Goal: Task Accomplishment & Management: Complete application form

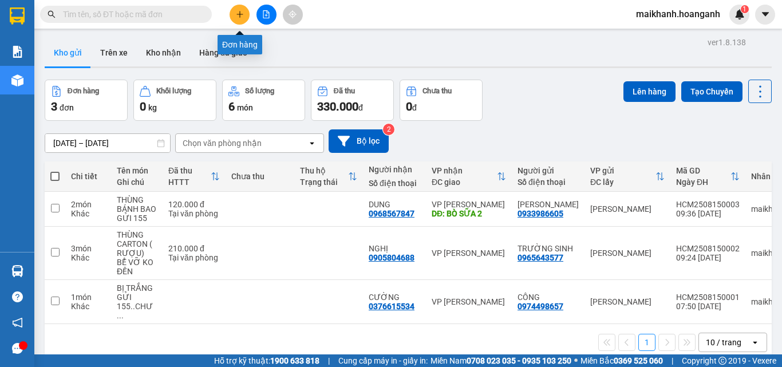
click at [239, 14] on icon "plus" at bounding box center [240, 14] width 8 height 8
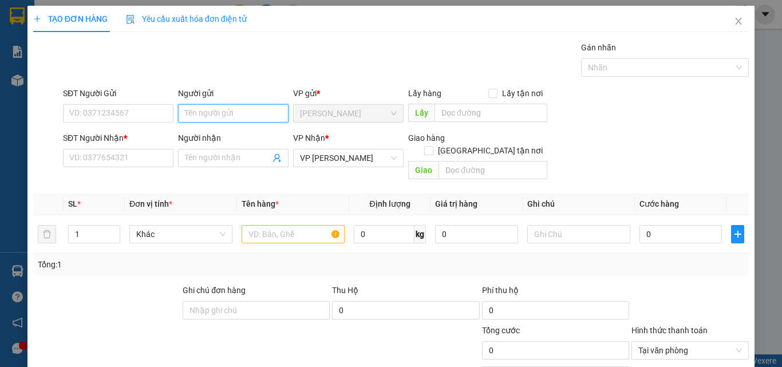
click at [226, 110] on input "Người gửi" at bounding box center [233, 113] width 111 height 18
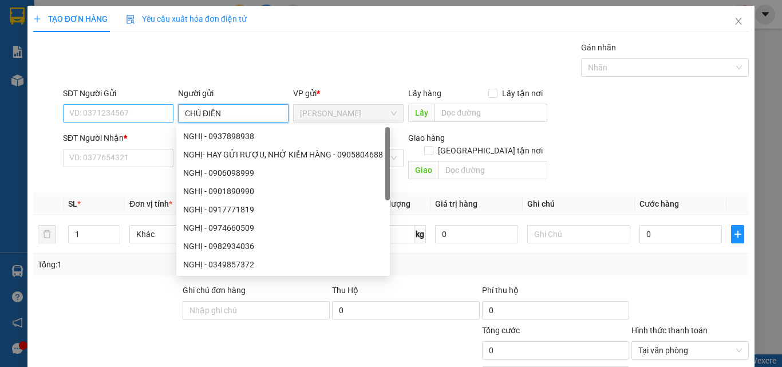
type input "CHÚ ĐIỀN"
click at [108, 110] on input "SĐT Người Gửi" at bounding box center [118, 113] width 111 height 18
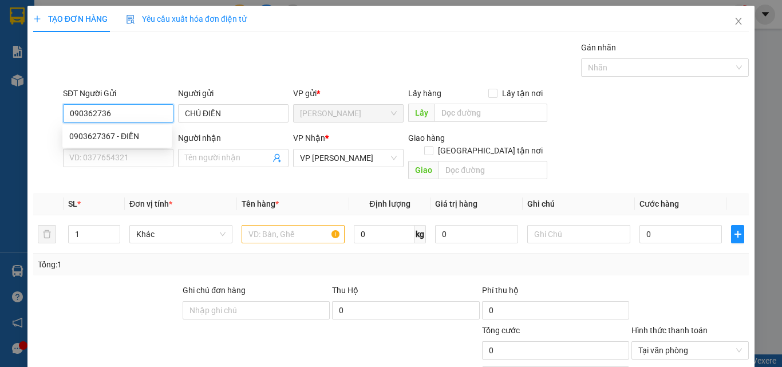
type input "0903627367"
click at [96, 137] on div "0903627367 - ĐIỀN" at bounding box center [117, 136] width 96 height 13
type input "ĐIỀN"
type input "40.000"
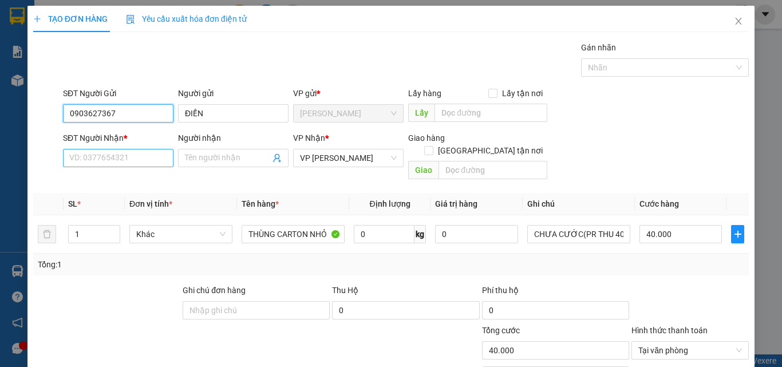
type input "0903627367"
click at [122, 158] on input "SĐT Người Nhận *" at bounding box center [118, 158] width 111 height 18
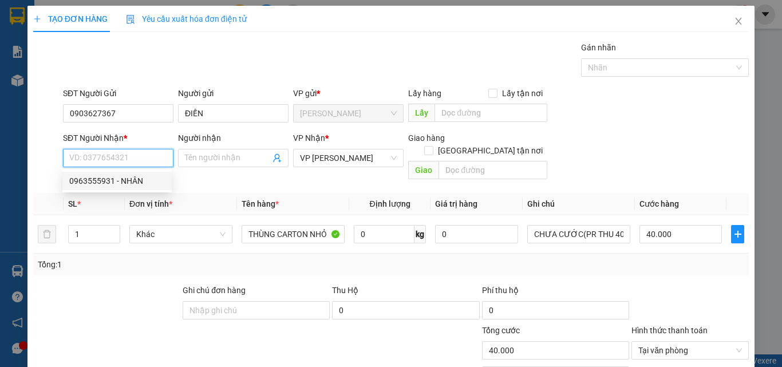
click at [104, 182] on div "0963555931 - NHÂN" at bounding box center [117, 181] width 96 height 13
type input "0963555931"
type input "NHÂN"
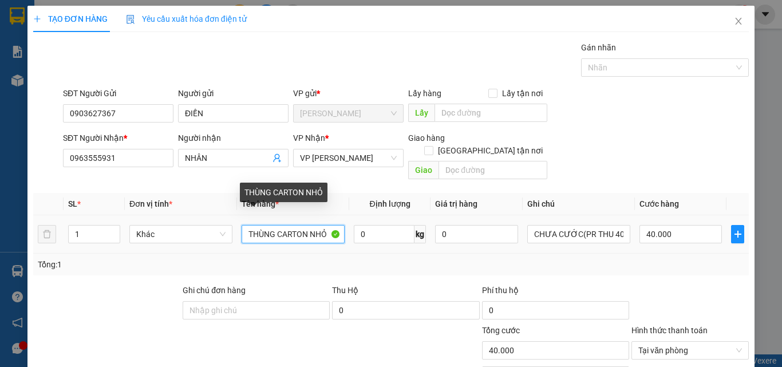
click at [327, 225] on input "THÙNG CARTON NHỎ" at bounding box center [293, 234] width 103 height 18
type input "THÙNG CARTON KV"
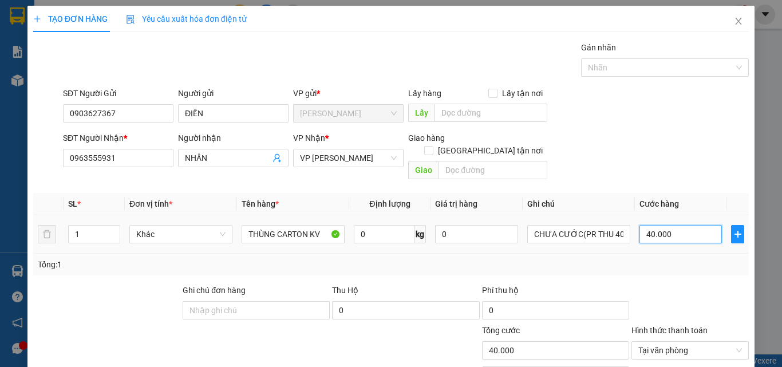
click at [670, 230] on input "40.000" at bounding box center [681, 234] width 82 height 18
type input "0"
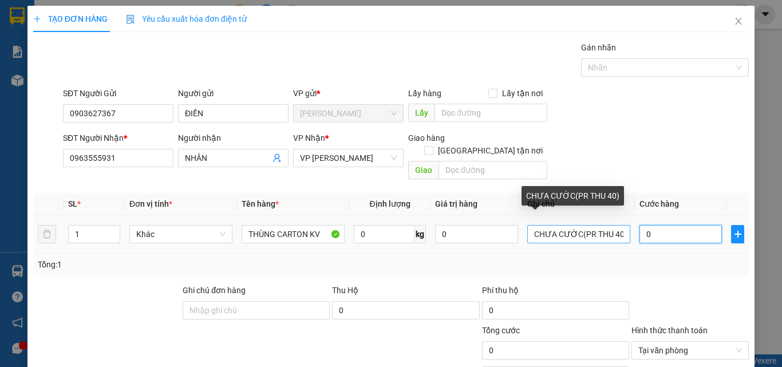
type input "0"
click at [611, 225] on input "CHƯA CƯỚC(PR THU 40)" at bounding box center [579, 234] width 103 height 18
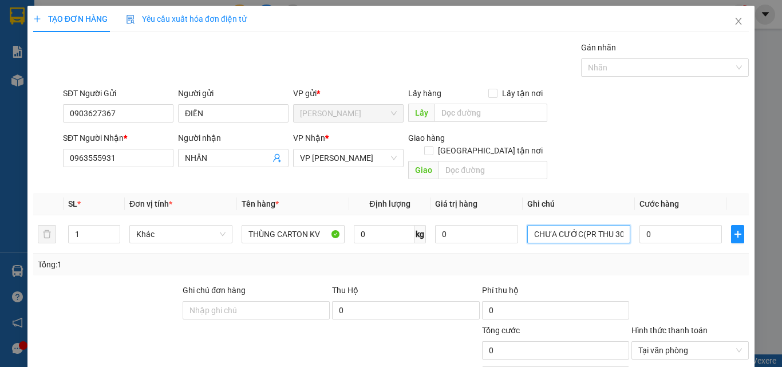
type input "CHƯA CƯỚC(PR THU 30)"
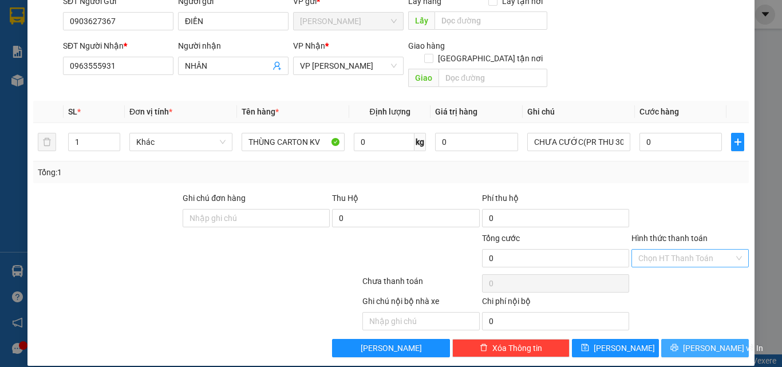
click at [712, 342] on span "[PERSON_NAME] và In" at bounding box center [723, 348] width 80 height 13
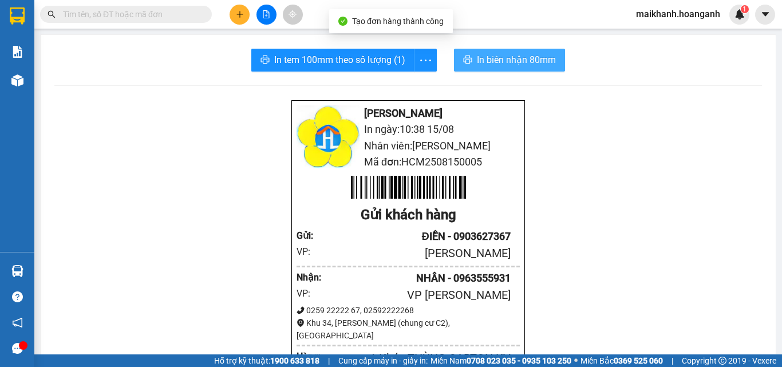
click at [490, 54] on span "In biên nhận 80mm" at bounding box center [516, 60] width 79 height 14
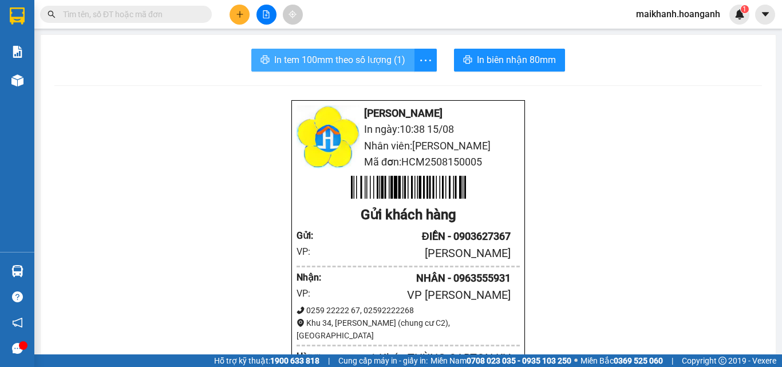
click at [336, 60] on span "In tem 100mm theo số lượng (1)" at bounding box center [339, 60] width 131 height 14
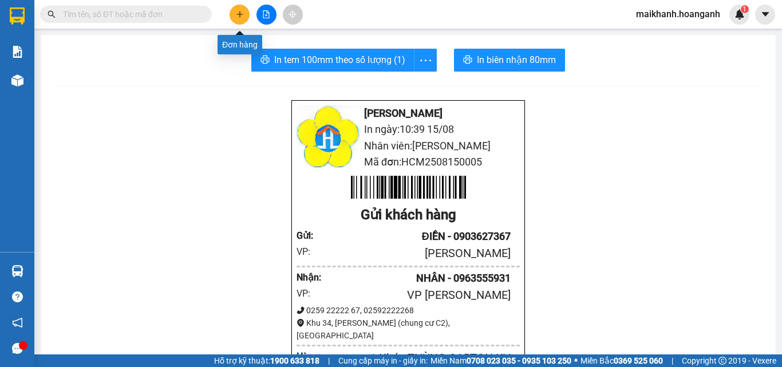
click at [241, 14] on icon "plus" at bounding box center [240, 14] width 8 height 8
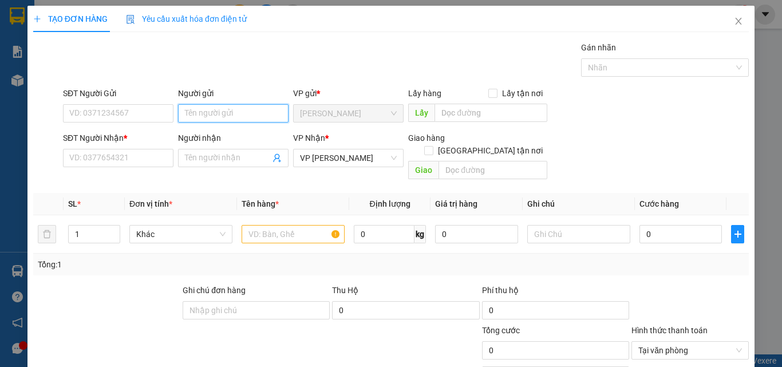
click at [211, 113] on input "Người gửi" at bounding box center [233, 113] width 111 height 18
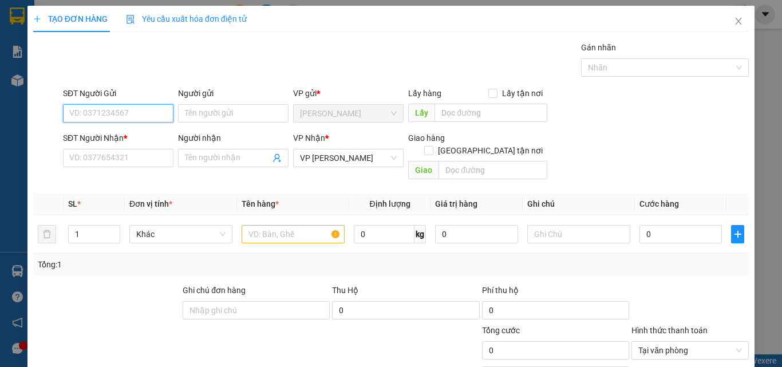
click at [137, 116] on input "SĐT Người Gửi" at bounding box center [118, 113] width 111 height 18
type input "0933656628"
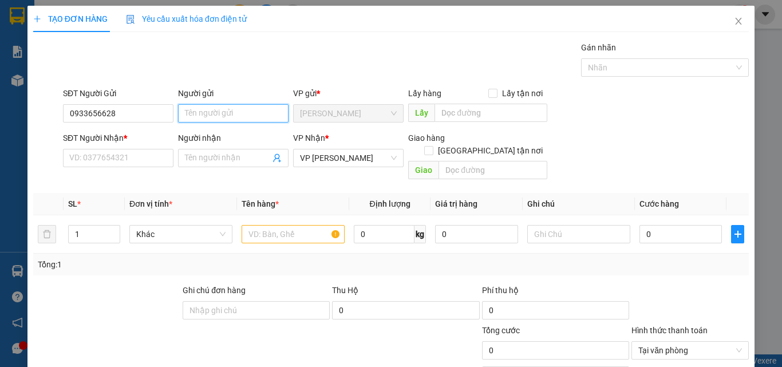
click at [233, 111] on input "Người gửi" at bounding box center [233, 113] width 111 height 18
type input "GYMSTORE"
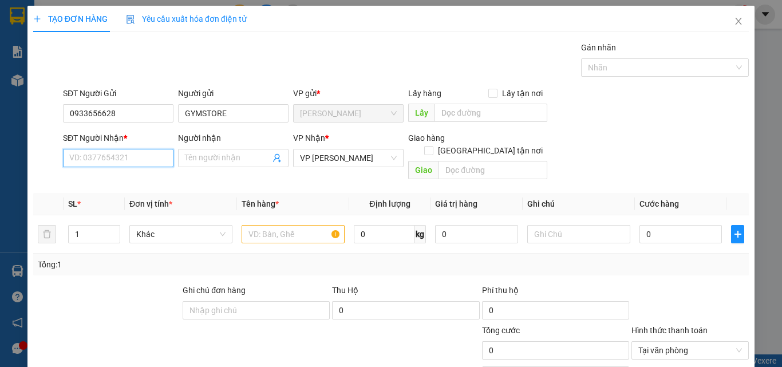
click at [128, 161] on input "SĐT Người Nhận *" at bounding box center [118, 158] width 111 height 18
type input "0918479275"
click at [111, 182] on div "0918479275 - BÌNH" at bounding box center [117, 181] width 96 height 13
type input "BÌNH"
type input "30.000"
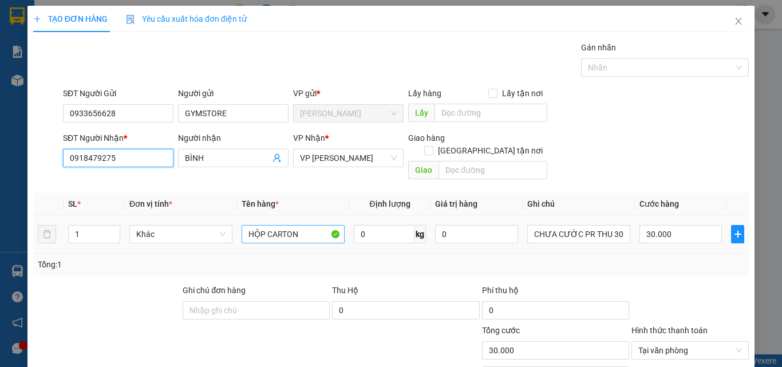
type input "0918479275"
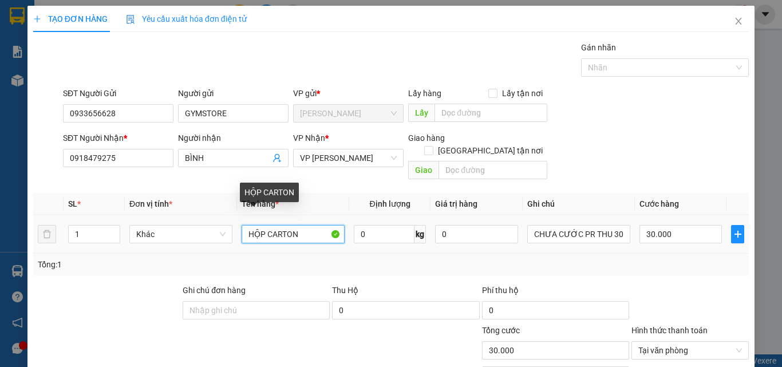
click at [309, 226] on input "HỘP CARTON" at bounding box center [293, 234] width 103 height 18
type input "HỘP CARTON KV"
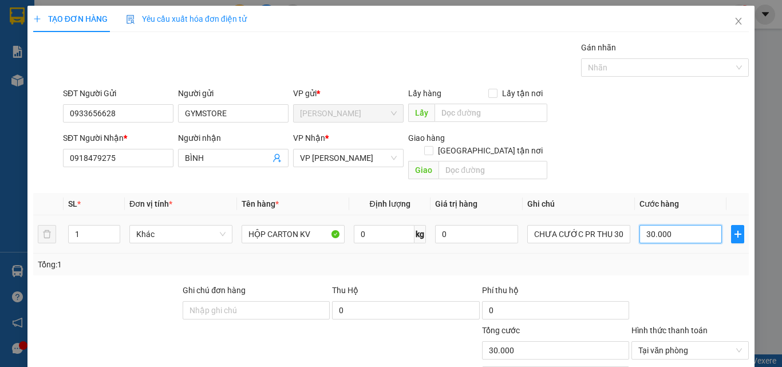
click at [679, 225] on input "30.000" at bounding box center [681, 234] width 82 height 18
type input "0"
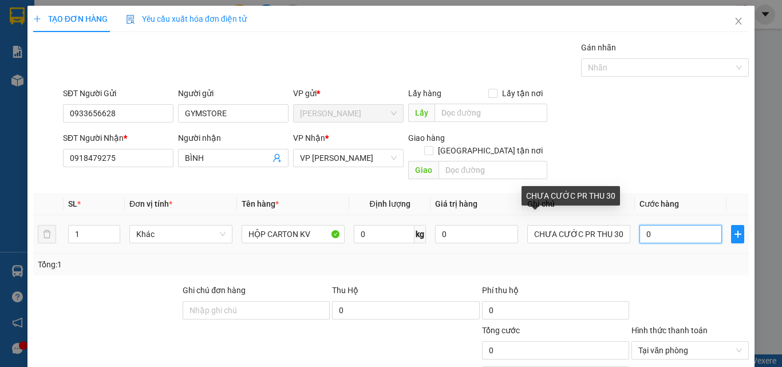
type input "0"
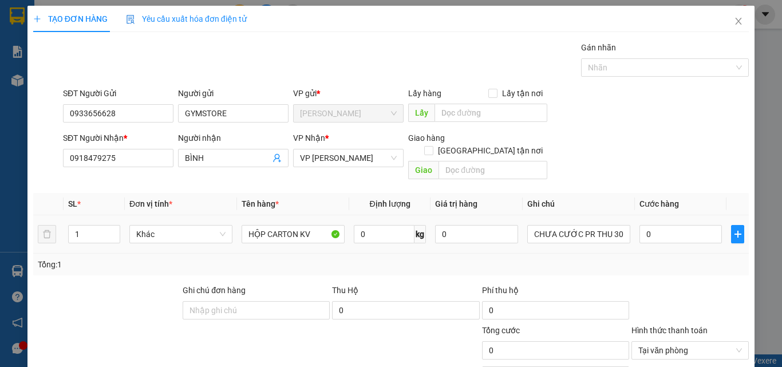
click at [523, 224] on td "CHƯA CƯỚC PR THU 30" at bounding box center [579, 234] width 112 height 38
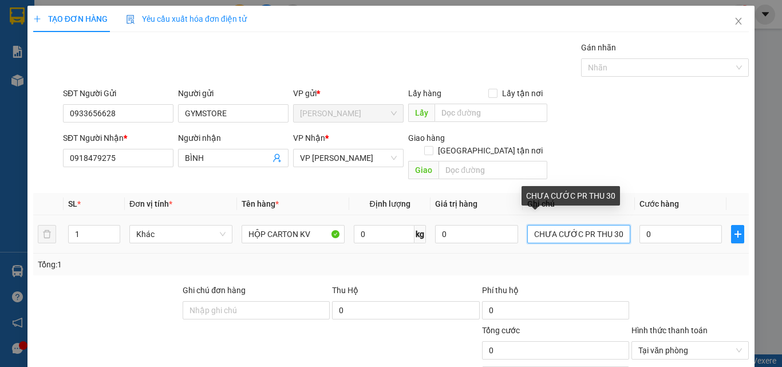
click at [528, 225] on input "CHƯA CƯỚC PR THU 30" at bounding box center [579, 234] width 103 height 18
type input "CHƯA CƯỚC PR THU 30"
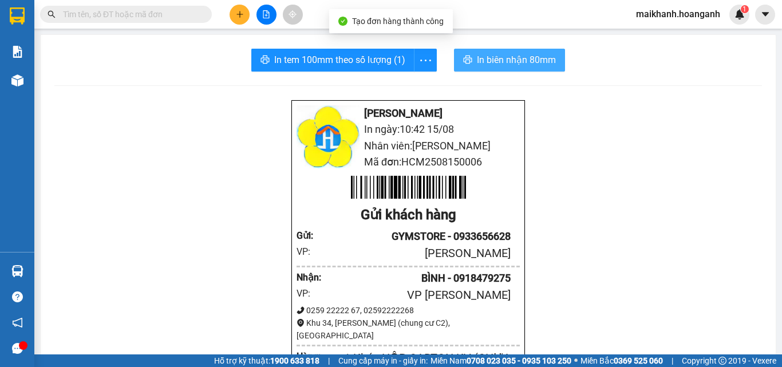
click at [480, 61] on span "In biên nhận 80mm" at bounding box center [516, 60] width 79 height 14
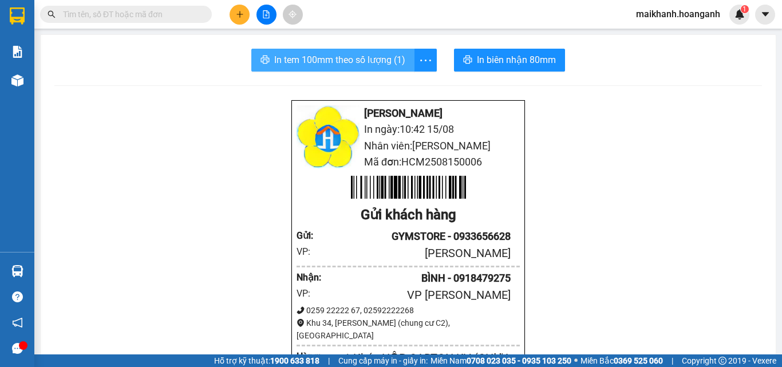
click at [346, 56] on span "In tem 100mm theo số lượng (1)" at bounding box center [339, 60] width 131 height 14
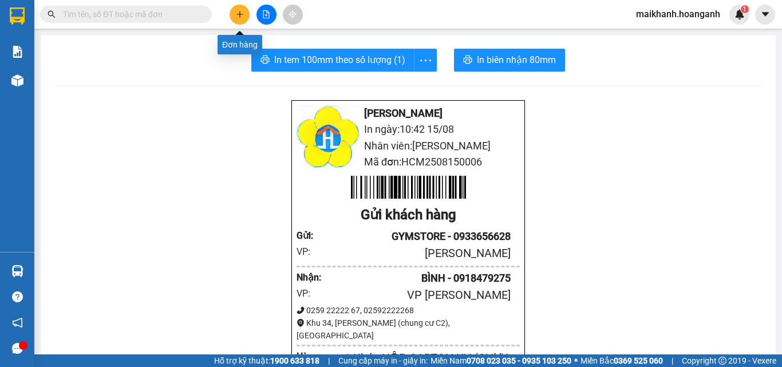
click at [240, 13] on icon "plus" at bounding box center [239, 14] width 1 height 6
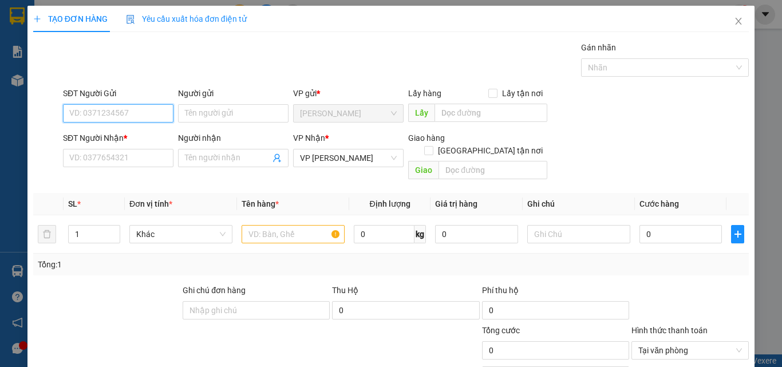
click at [120, 118] on input "SĐT Người Gửi" at bounding box center [118, 113] width 111 height 18
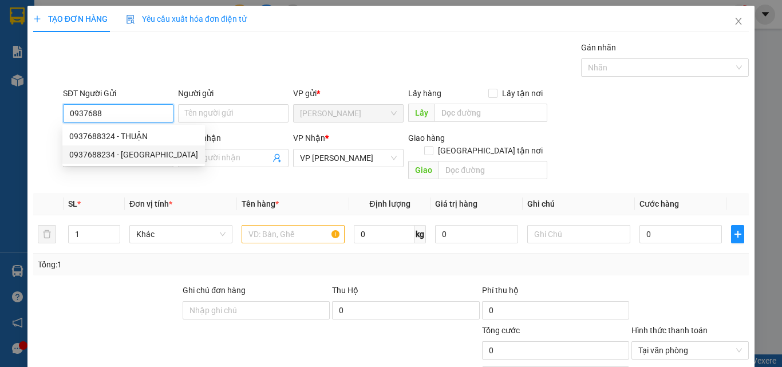
click at [104, 156] on div "0937688234 - [GEOGRAPHIC_DATA]" at bounding box center [133, 154] width 129 height 13
type input "0937688234"
type input "[PERSON_NAME]"
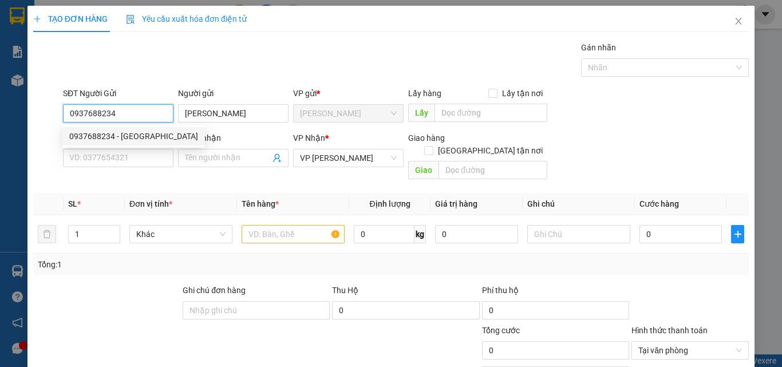
type input "50.000"
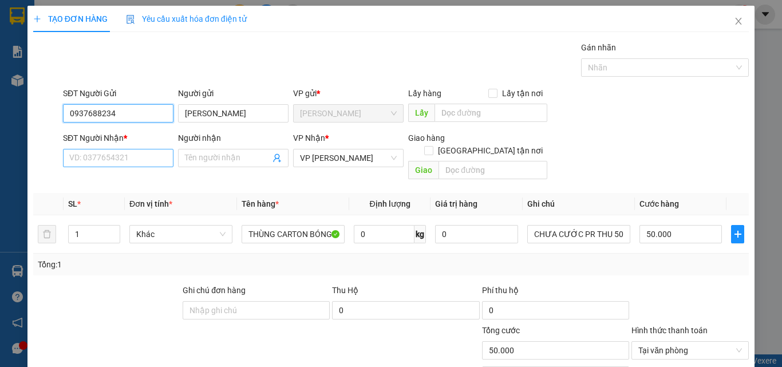
type input "0937688234"
click at [117, 159] on input "SĐT Người Nhận *" at bounding box center [118, 158] width 111 height 18
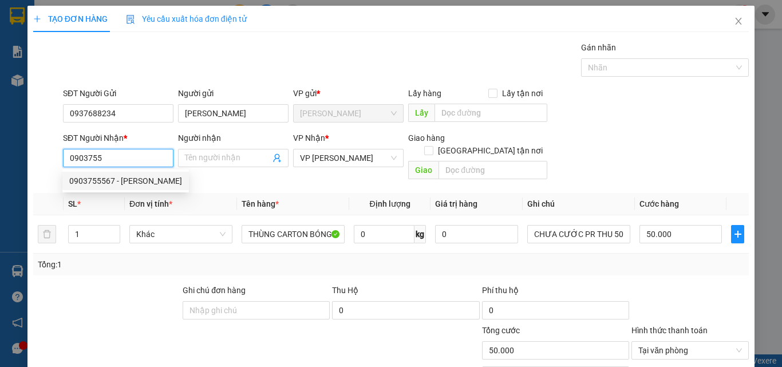
click at [99, 186] on div "0903755567 - [PERSON_NAME]" at bounding box center [125, 181] width 113 height 13
type input "0903755567"
type input "TUẤN"
type input "0"
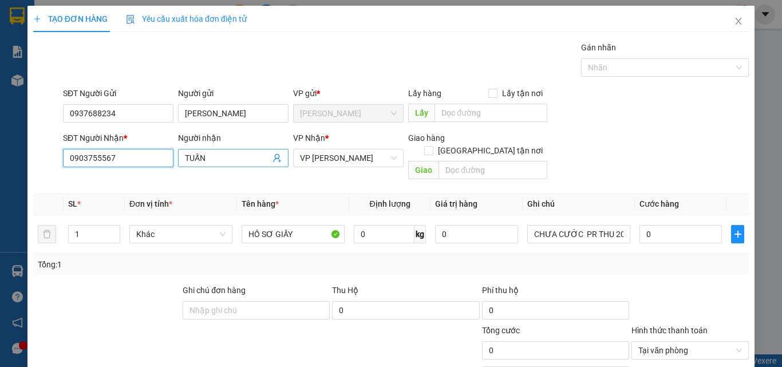
type input "0903755567"
click at [235, 163] on input "TUẤN" at bounding box center [227, 158] width 85 height 13
type input "T"
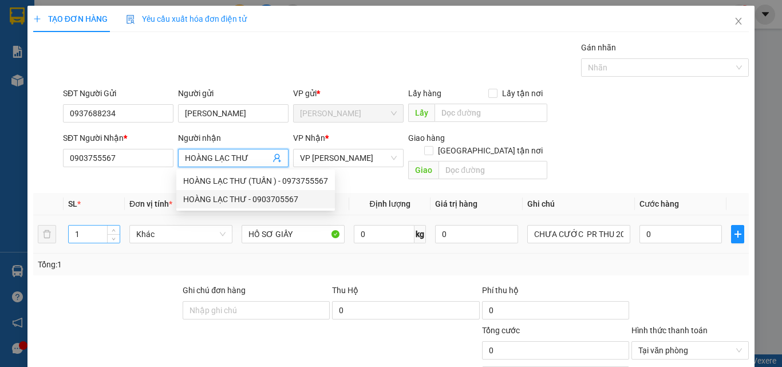
type input "HOÀNG LẠC THƯ"
click at [94, 230] on input "1" at bounding box center [94, 234] width 51 height 17
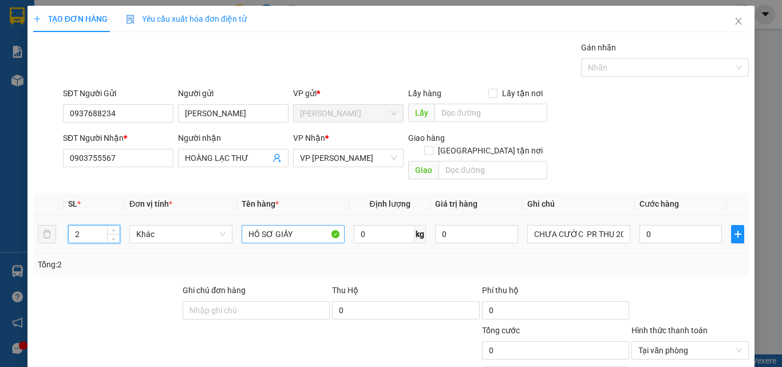
type input "2"
click at [320, 225] on input "HỒ SƠ GIẤY" at bounding box center [293, 234] width 103 height 18
type input "H"
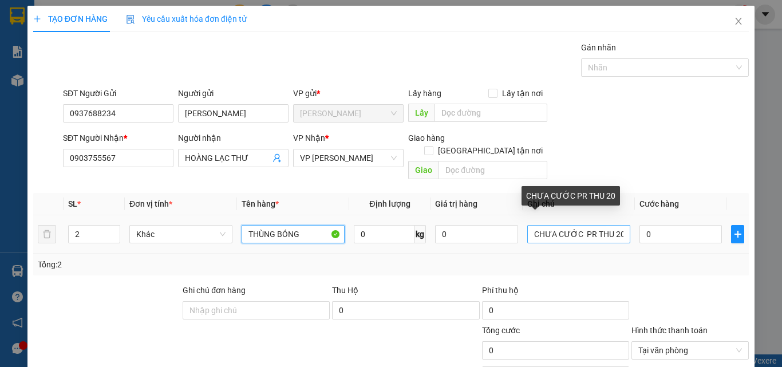
type input "THÙNG BÓNG"
click at [618, 227] on input "CHƯA CƯỚC PR THU 20" at bounding box center [579, 234] width 103 height 18
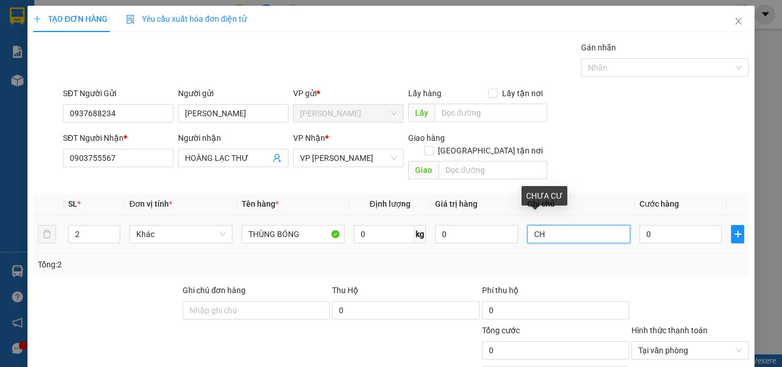
type input "C"
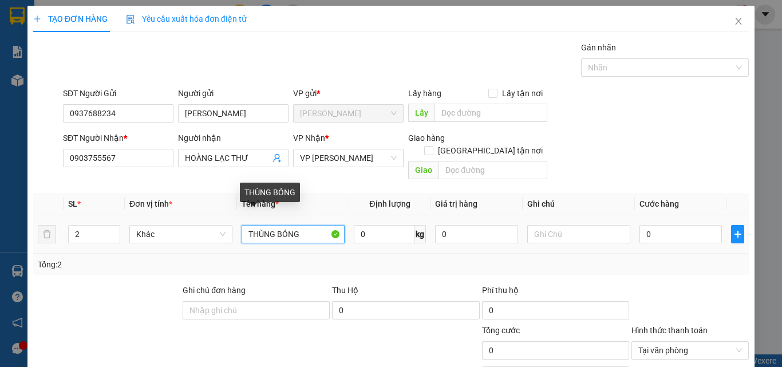
click at [312, 225] on input "THÙNG BÓNG" at bounding box center [293, 234] width 103 height 18
type input "THÙNG BÓNG LK"
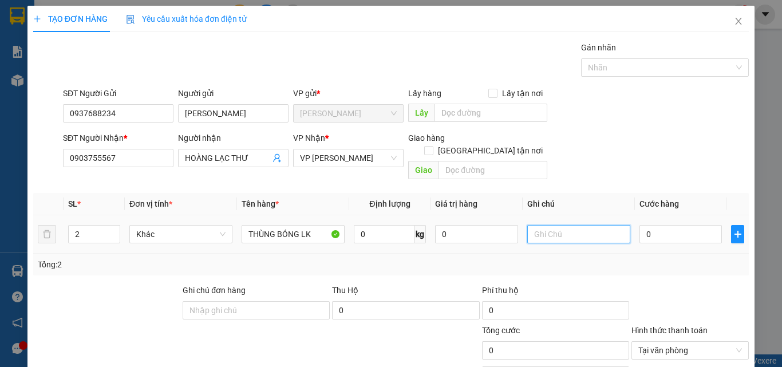
click at [538, 225] on input "text" at bounding box center [579, 234] width 103 height 18
type input "CHƯA CƯỚC PR THU 100"
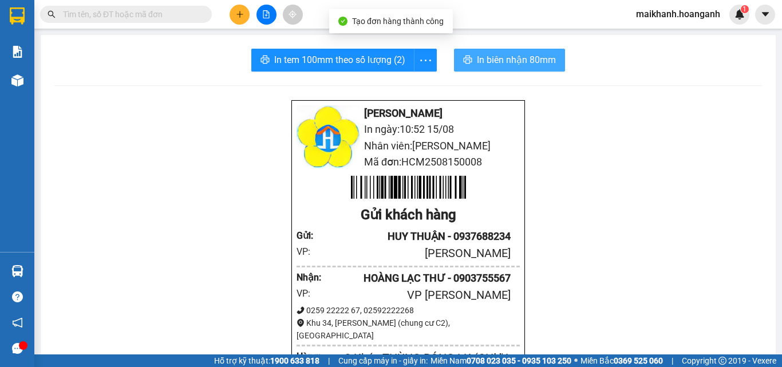
click at [501, 60] on span "In biên nhận 80mm" at bounding box center [516, 60] width 79 height 14
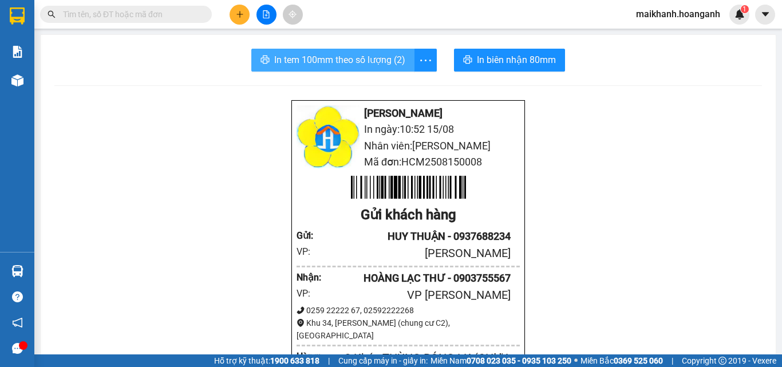
click at [368, 57] on span "In tem 100mm theo số lượng (2)" at bounding box center [339, 60] width 131 height 14
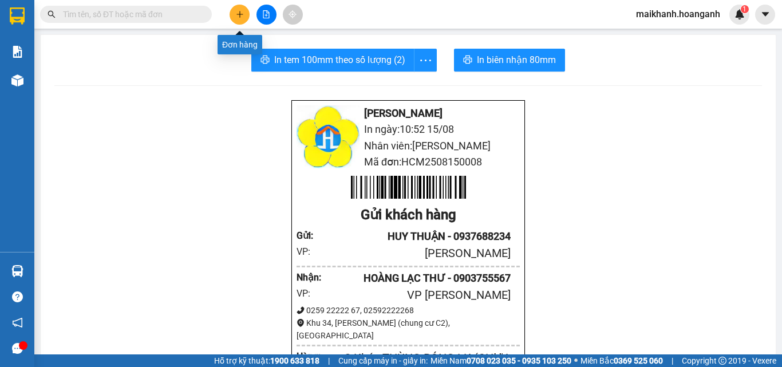
click at [237, 10] on button at bounding box center [240, 15] width 20 height 20
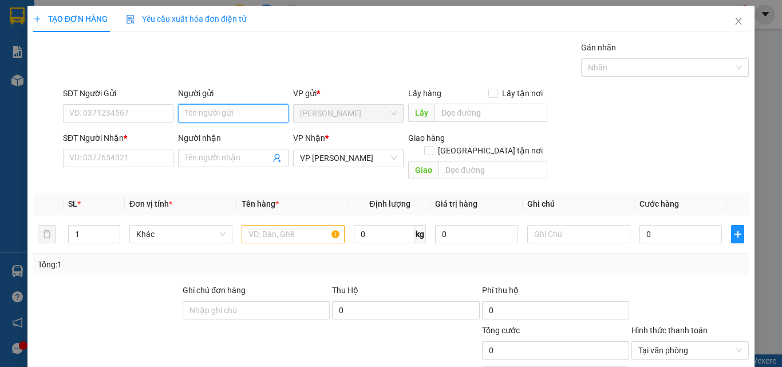
click at [211, 114] on input "Người gửi" at bounding box center [233, 113] width 111 height 18
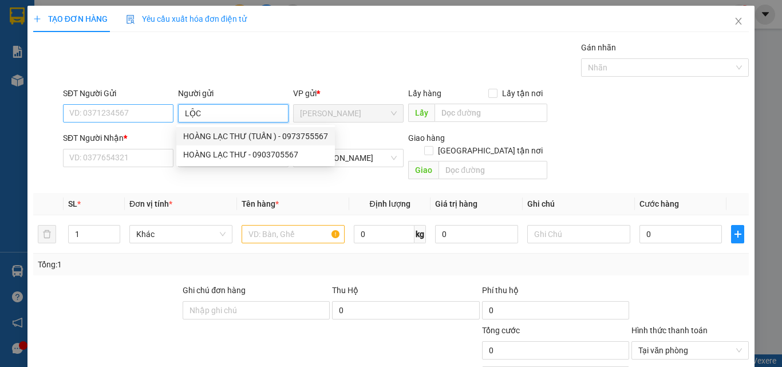
type input "LỘC"
click at [133, 114] on input "SĐT Người Gửi" at bounding box center [118, 113] width 111 height 18
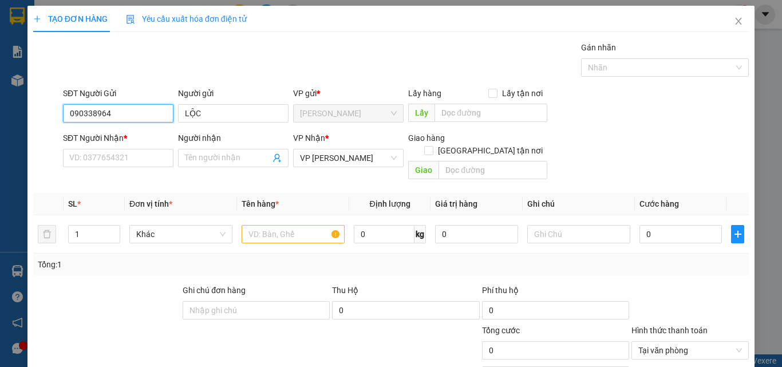
type input "0903389646"
click at [97, 135] on div "0903389646 - LỘC" at bounding box center [117, 136] width 96 height 13
type input "30.000"
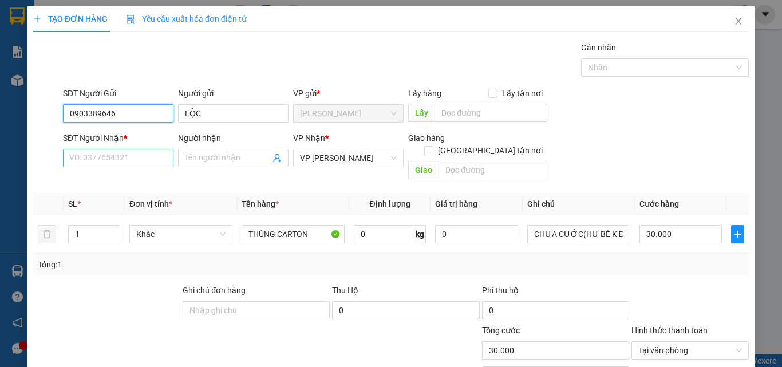
type input "0903389646"
click at [119, 154] on input "SĐT Người Nhận *" at bounding box center [118, 158] width 111 height 18
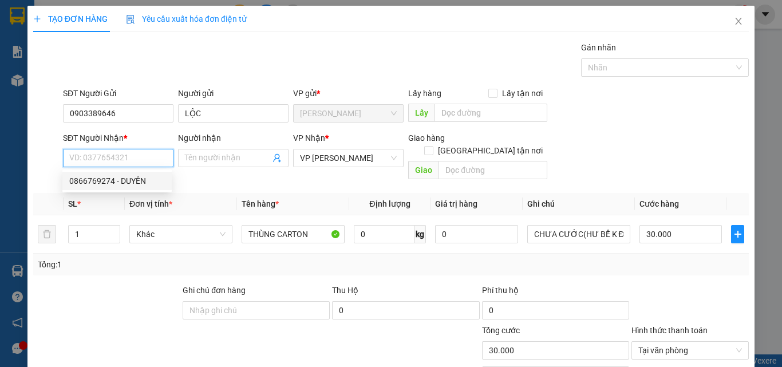
click at [100, 183] on div "0866769274 - DUYÊN" at bounding box center [117, 181] width 96 height 13
type input "0866769274"
type input "DUYÊN"
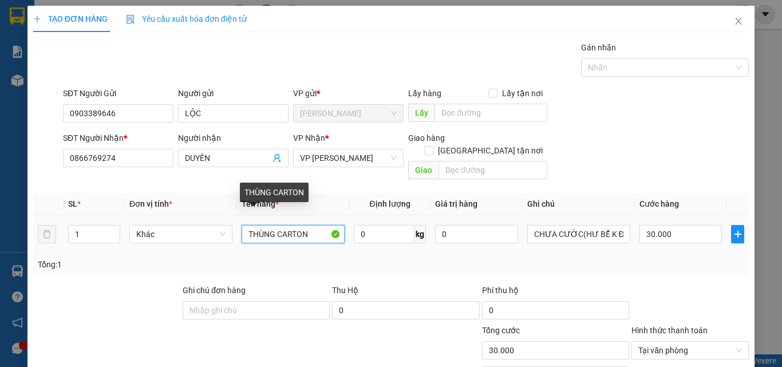
click at [271, 225] on input "THÙNG CARTON" at bounding box center [293, 234] width 103 height 18
click at [316, 225] on input "THÙNG CARTON" at bounding box center [293, 234] width 103 height 18
type input "THÙNG CARTON NHỎ"
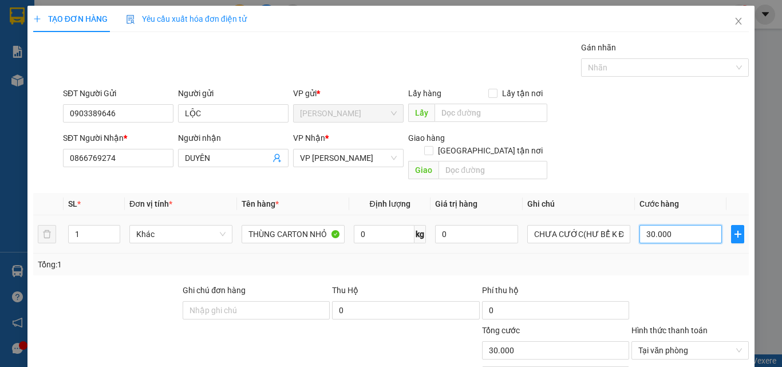
click at [666, 225] on input "30.000" at bounding box center [681, 234] width 82 height 18
type input "0"
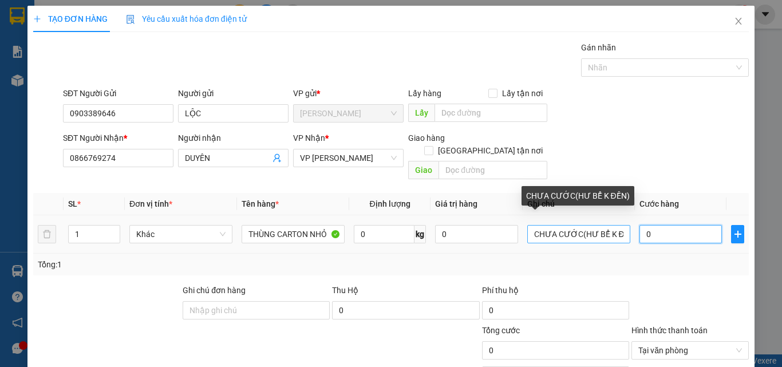
type input "0"
click at [573, 226] on input "CHƯA CƯỚC(HƯ BỂ K ĐỀN)" at bounding box center [579, 234] width 103 height 18
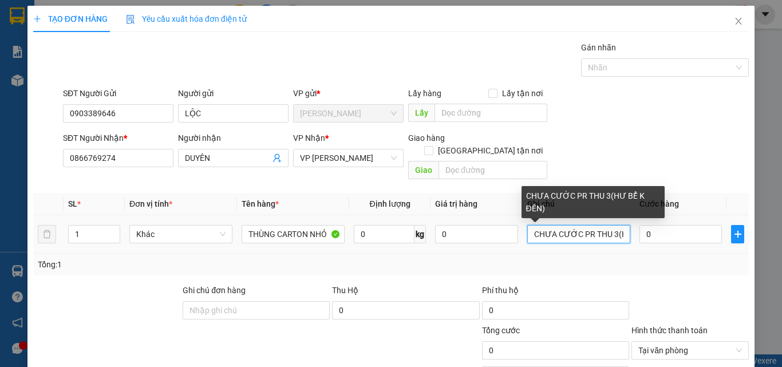
type input "CHƯA CƯỚC PR THU 30(HƯ BỂ K ĐỀN)"
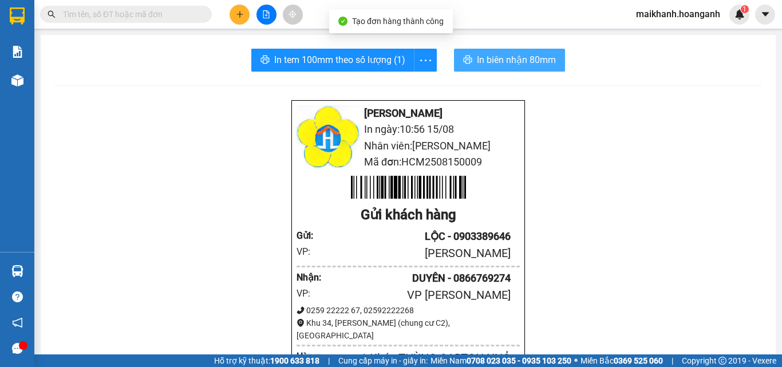
click at [484, 58] on span "In biên nhận 80mm" at bounding box center [516, 60] width 79 height 14
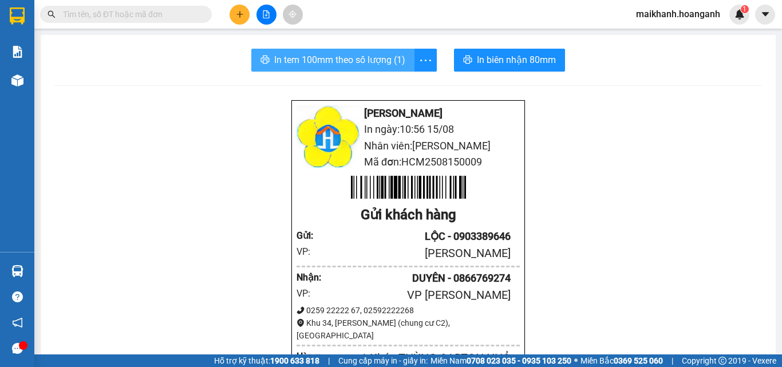
click at [312, 60] on span "In tem 100mm theo số lượng (1)" at bounding box center [339, 60] width 131 height 14
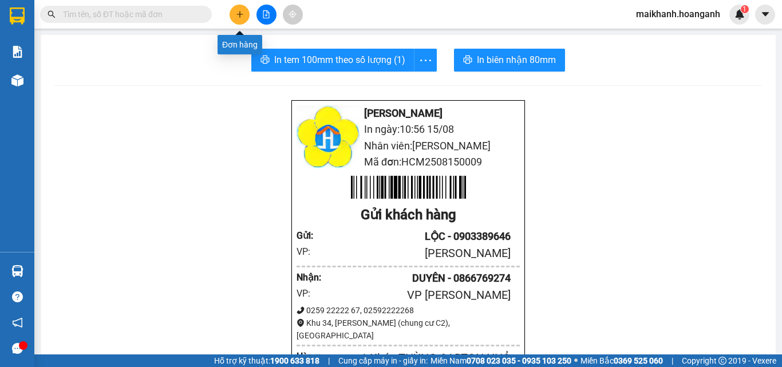
click at [244, 17] on button at bounding box center [240, 15] width 20 height 20
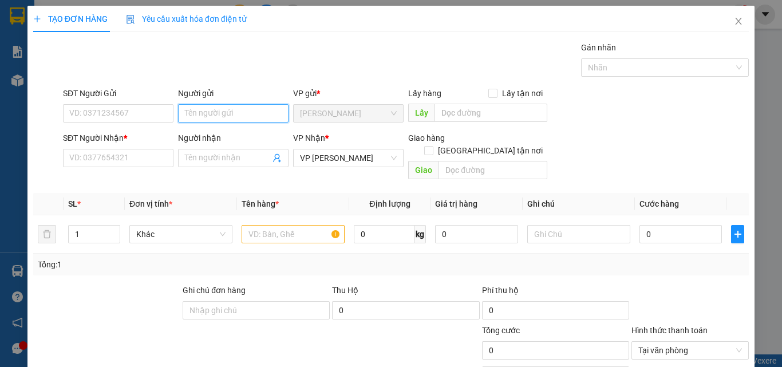
click at [237, 119] on input "Người gửi" at bounding box center [233, 113] width 111 height 18
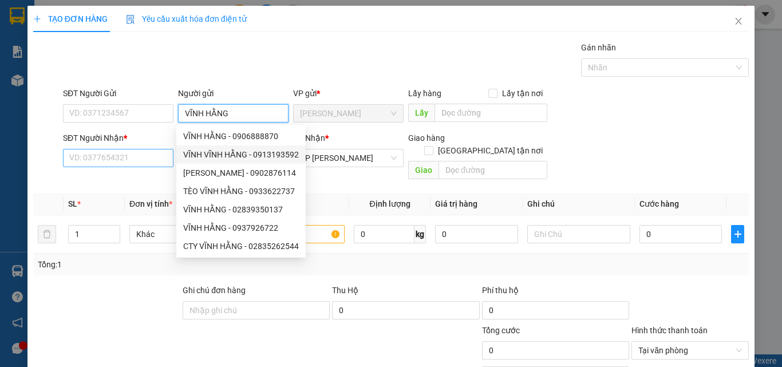
type input "VĨNH HẰNG"
click at [143, 163] on input "SĐT Người Nhận *" at bounding box center [118, 158] width 111 height 18
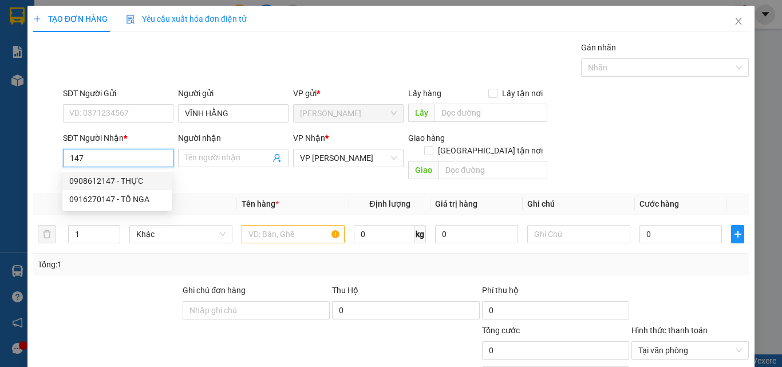
click at [132, 182] on div "0908612147 - THỰC" at bounding box center [117, 181] width 96 height 13
type input "0908612147"
type input "THỰC"
type input "240.000"
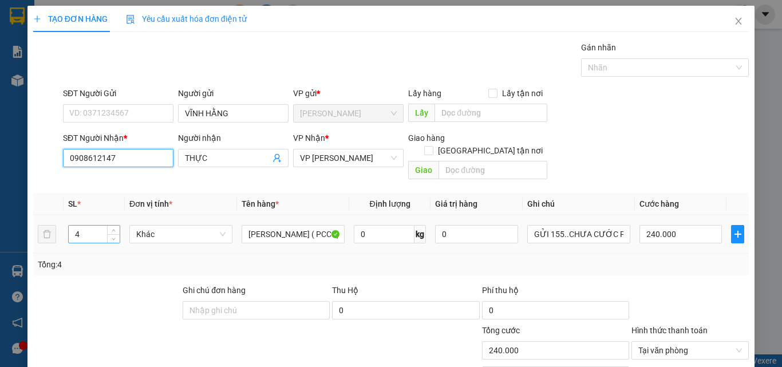
type input "0908612147"
click at [92, 226] on input "4" at bounding box center [94, 234] width 51 height 17
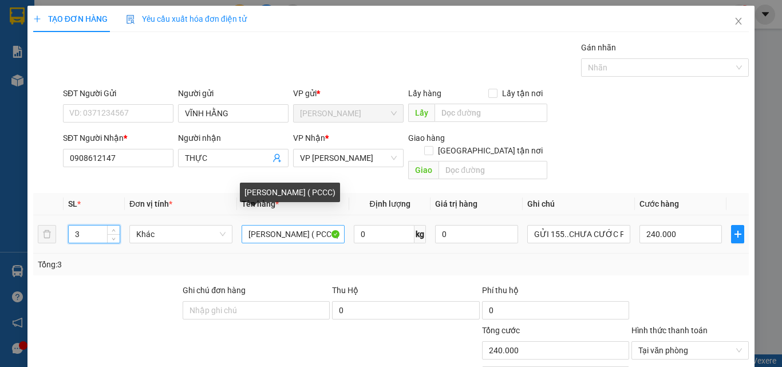
type input "3"
click at [306, 228] on input "[PERSON_NAME] ( PCCC)" at bounding box center [293, 234] width 103 height 18
type input "0"
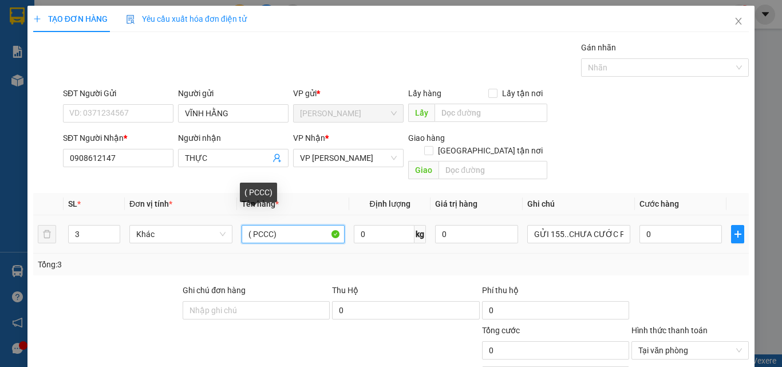
click at [306, 228] on input "( PCCC)" at bounding box center [293, 234] width 103 height 18
type input "("
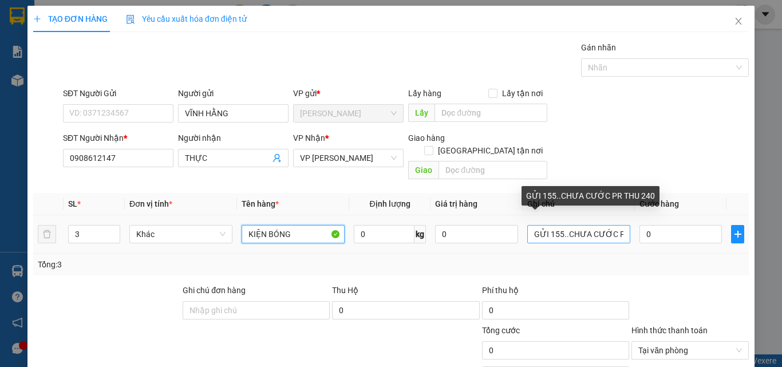
type input "KIỆN BÓNG"
click at [560, 230] on input "GỬI 155..CHƯA CƯỚC PR THU 240" at bounding box center [579, 234] width 103 height 18
click at [613, 225] on input "CHƯA CƯỚC PR THU 240" at bounding box center [579, 234] width 103 height 18
type input "CHƯA CƯỚC PR THU 10"
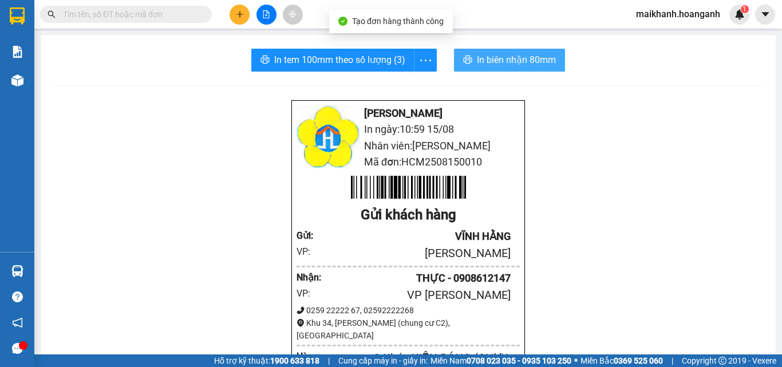
click at [497, 59] on span "In biên nhận 80mm" at bounding box center [516, 60] width 79 height 14
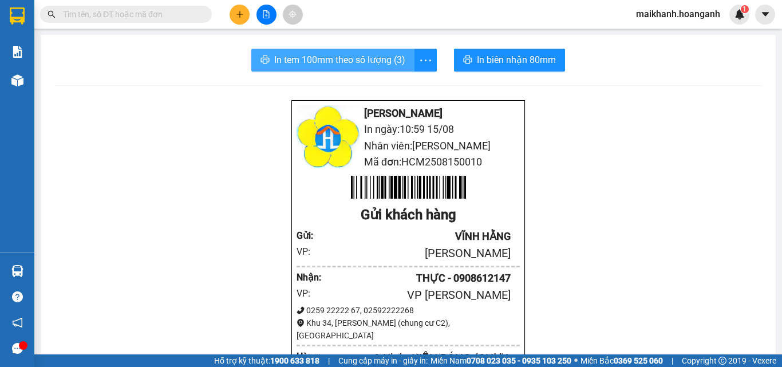
click at [313, 62] on span "In tem 100mm theo số lượng (3)" at bounding box center [339, 60] width 131 height 14
